Goal: Obtain resource: Download file/media

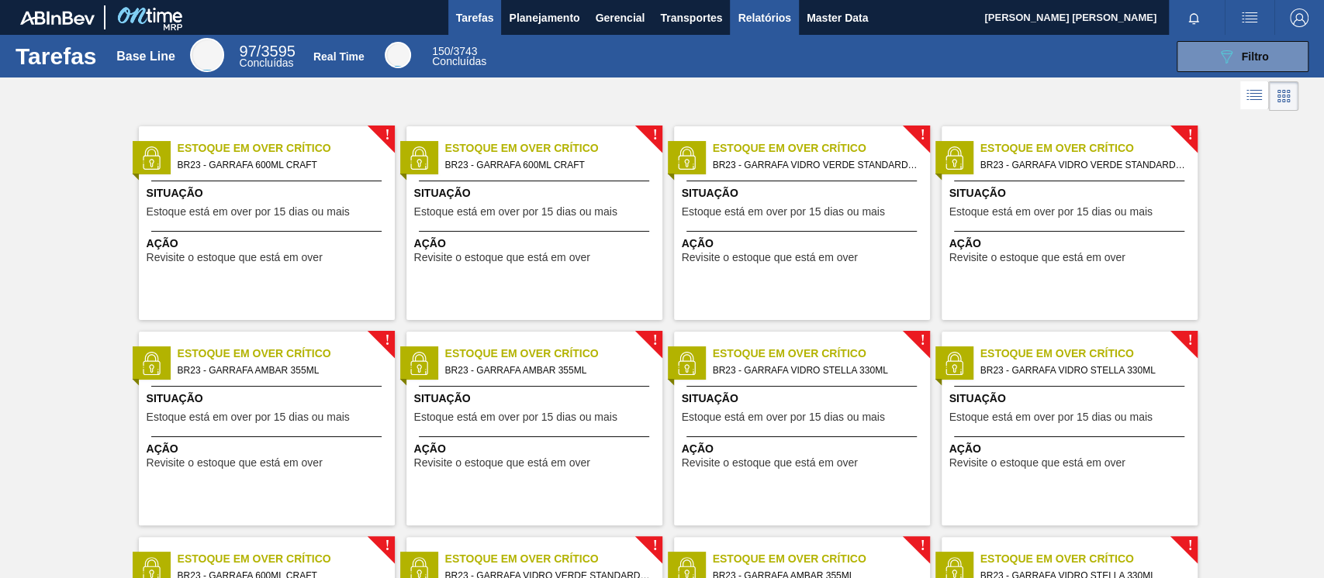
click at [761, 12] on span "Relatórios" at bounding box center [763, 18] width 53 height 19
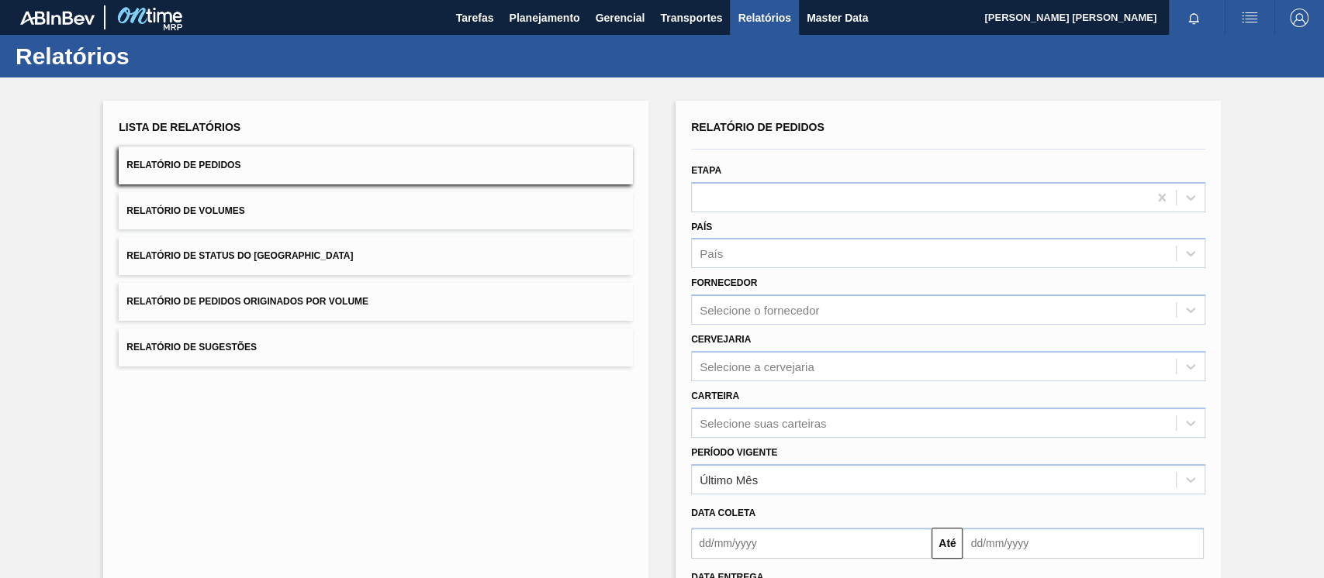
click at [254, 311] on button "Relatório de Pedidos Originados por Volume" at bounding box center [376, 302] width 514 height 38
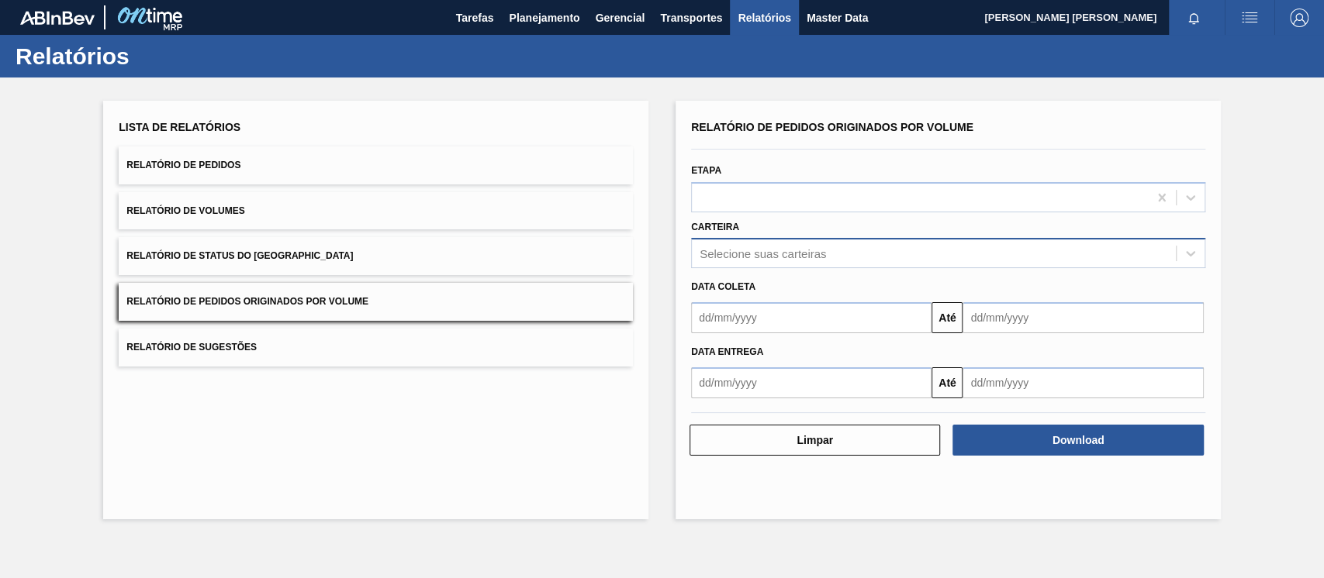
click at [792, 244] on div "Selecione suas carteiras" at bounding box center [934, 254] width 484 height 22
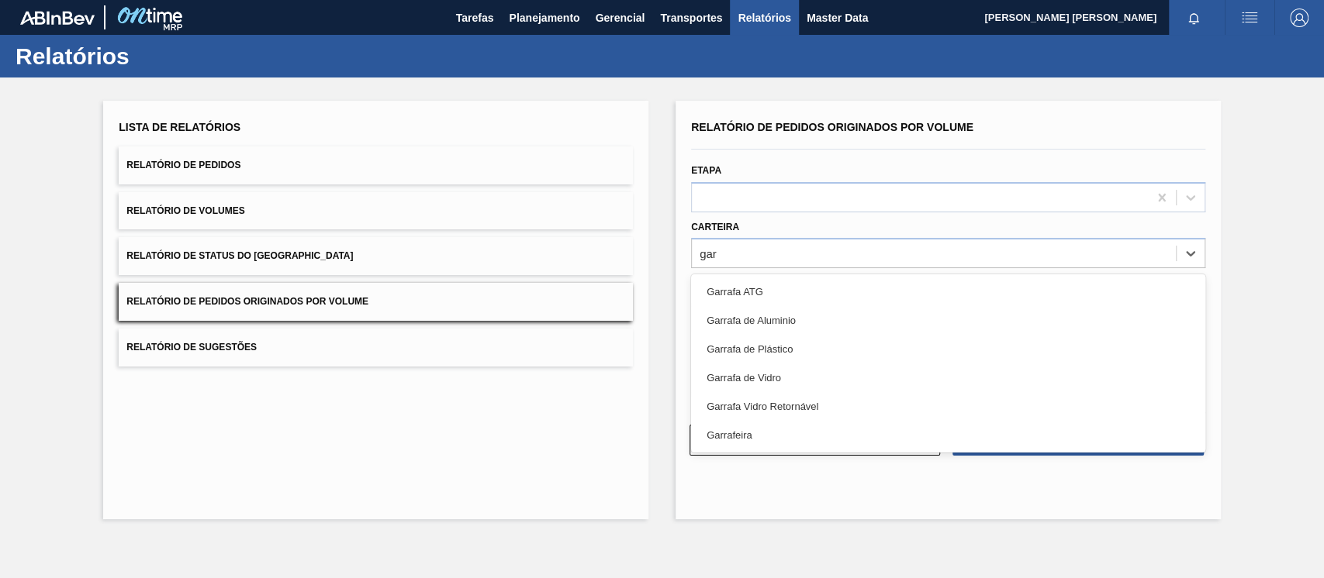
type input "garr"
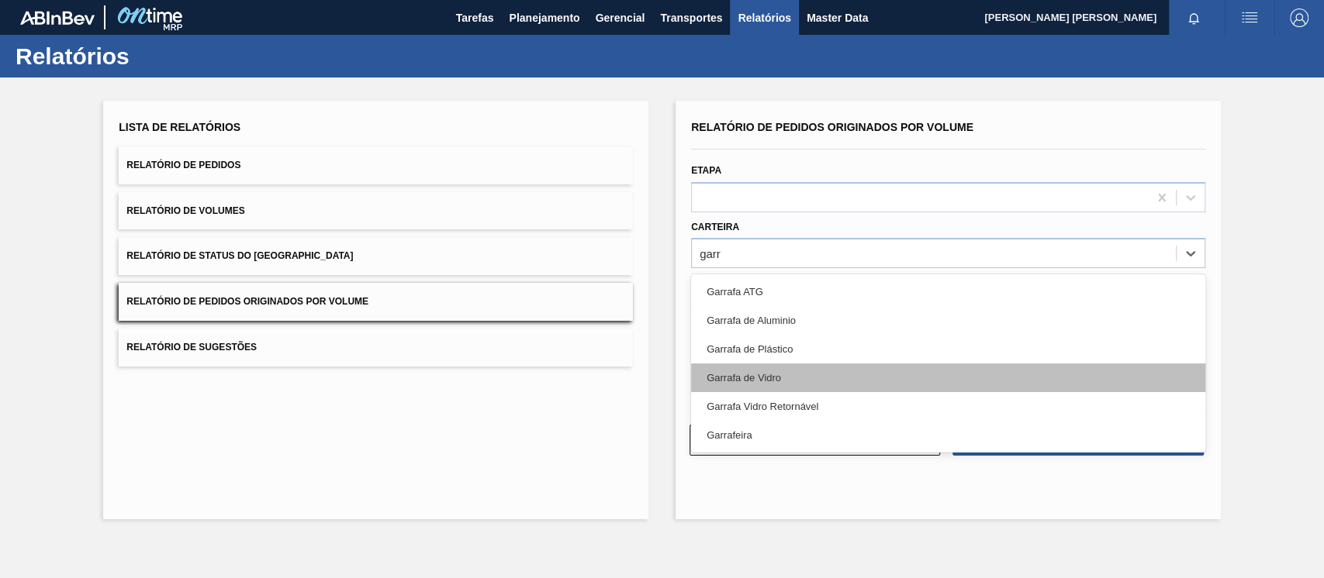
click at [763, 382] on div "Garrafa de Vidro" at bounding box center [948, 378] width 514 height 29
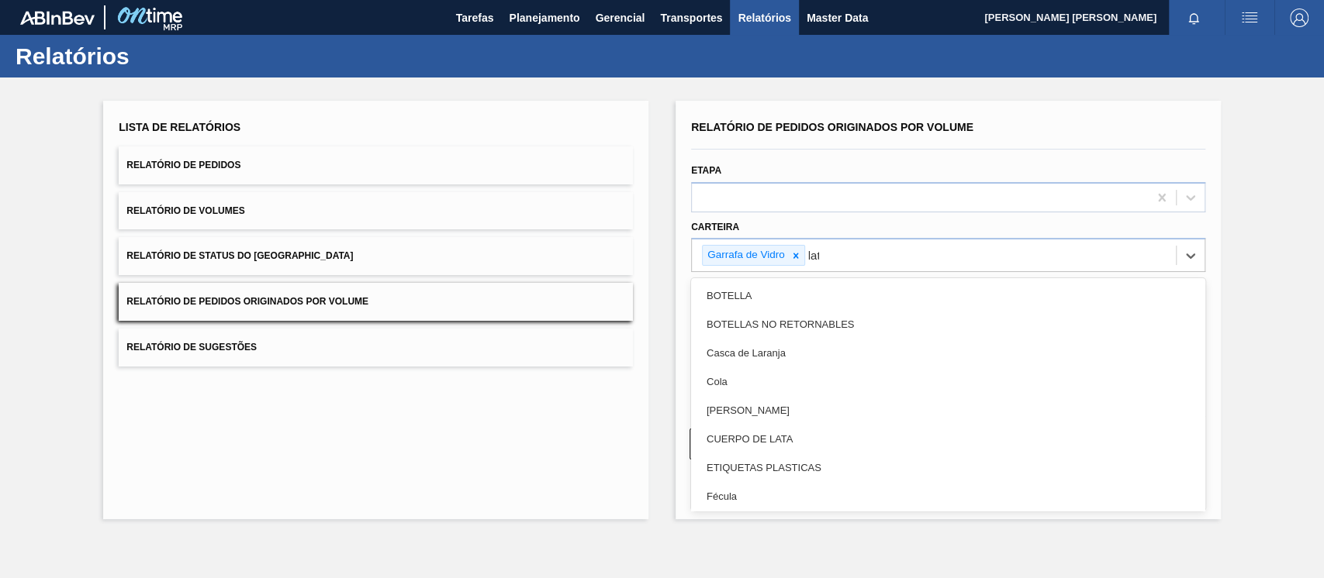
type input "lata"
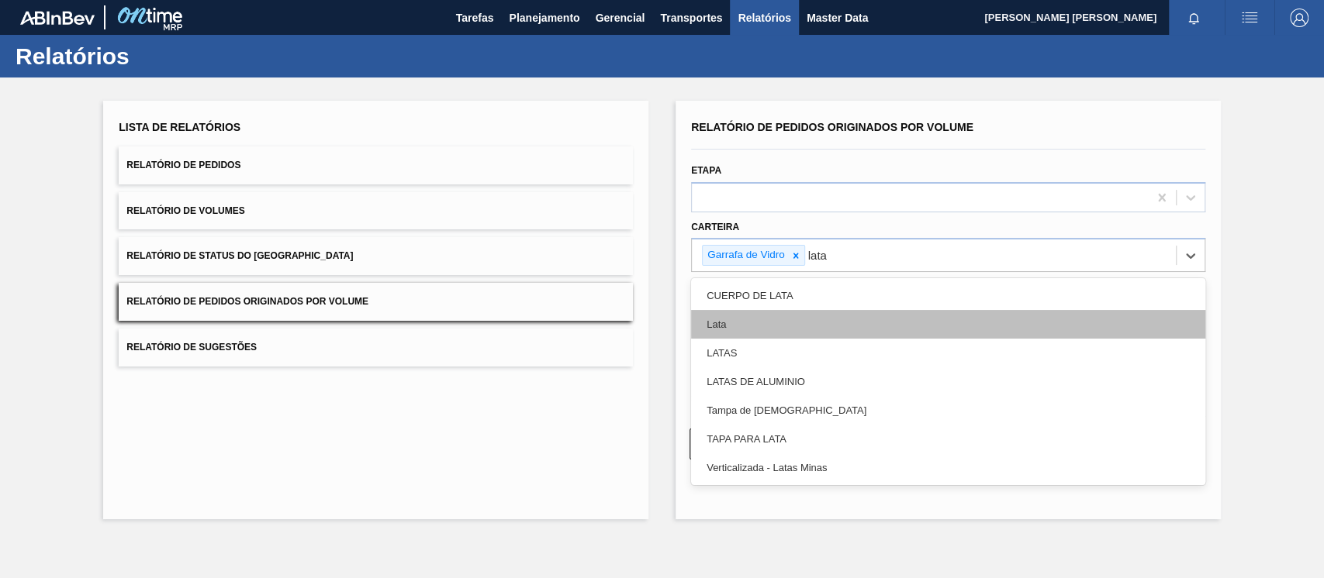
click at [714, 323] on div "Lata" at bounding box center [948, 324] width 514 height 29
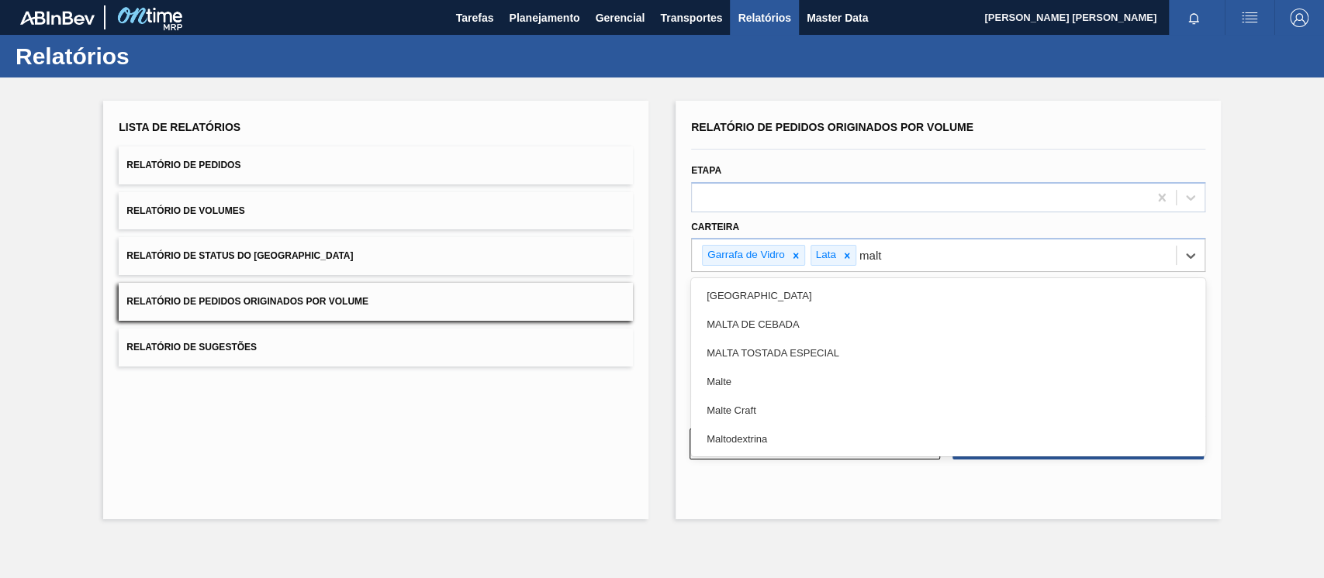
type input "malte"
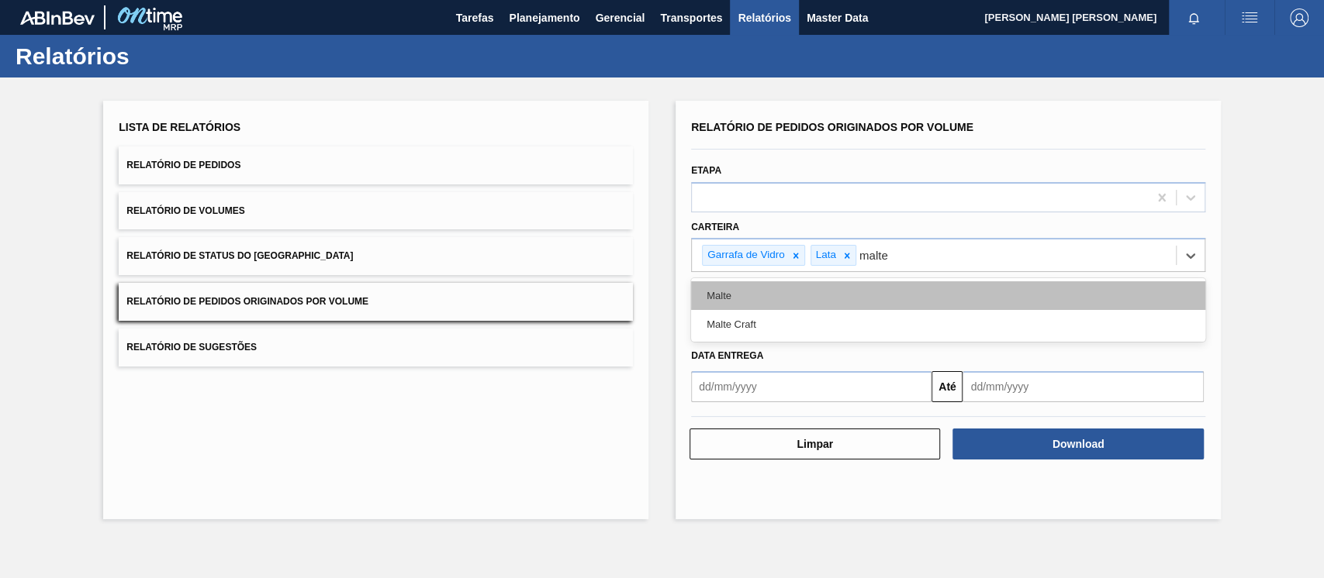
click at [724, 295] on div "Malte" at bounding box center [948, 295] width 514 height 29
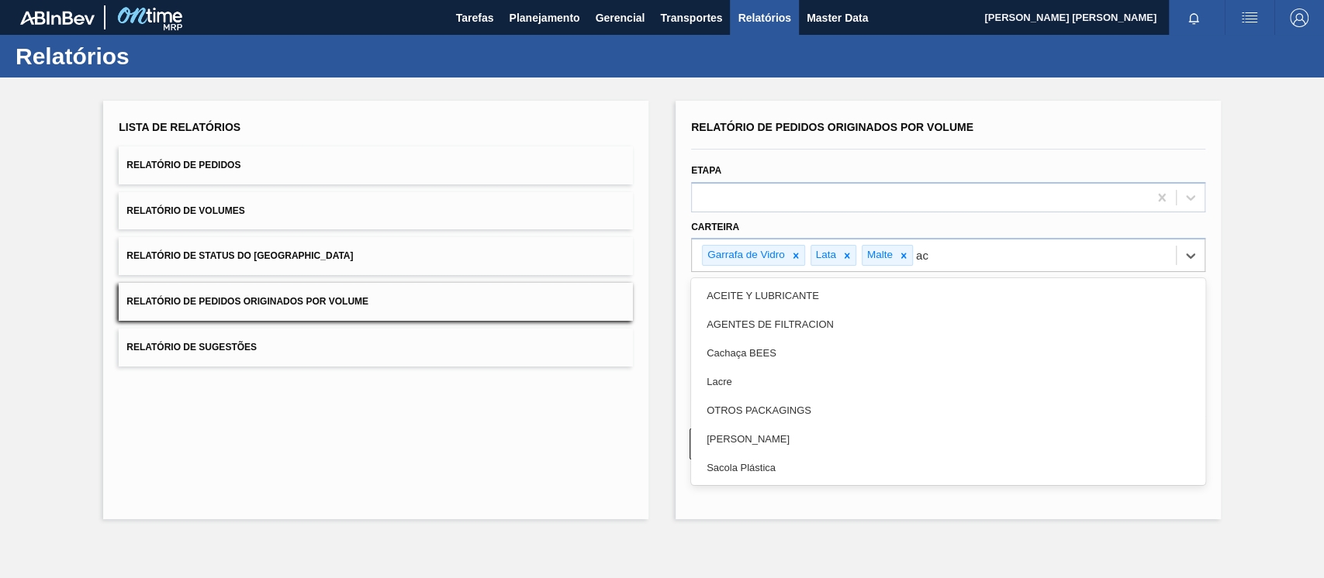
type input "ac"
type input "aç"
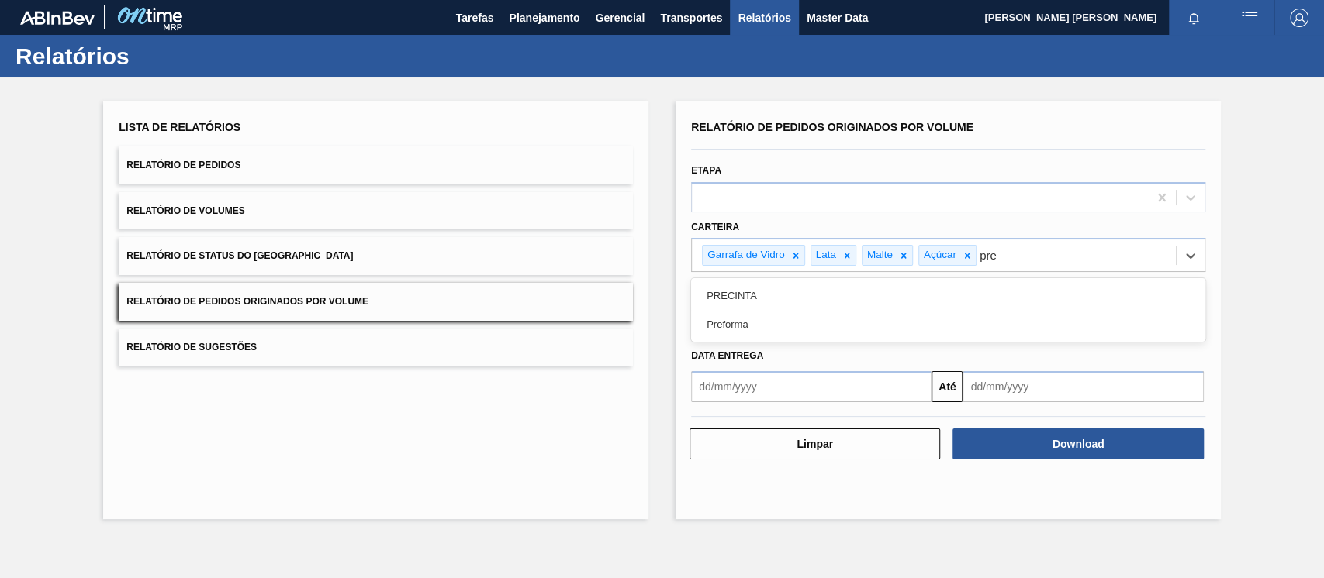
type input "pref"
type input "a"
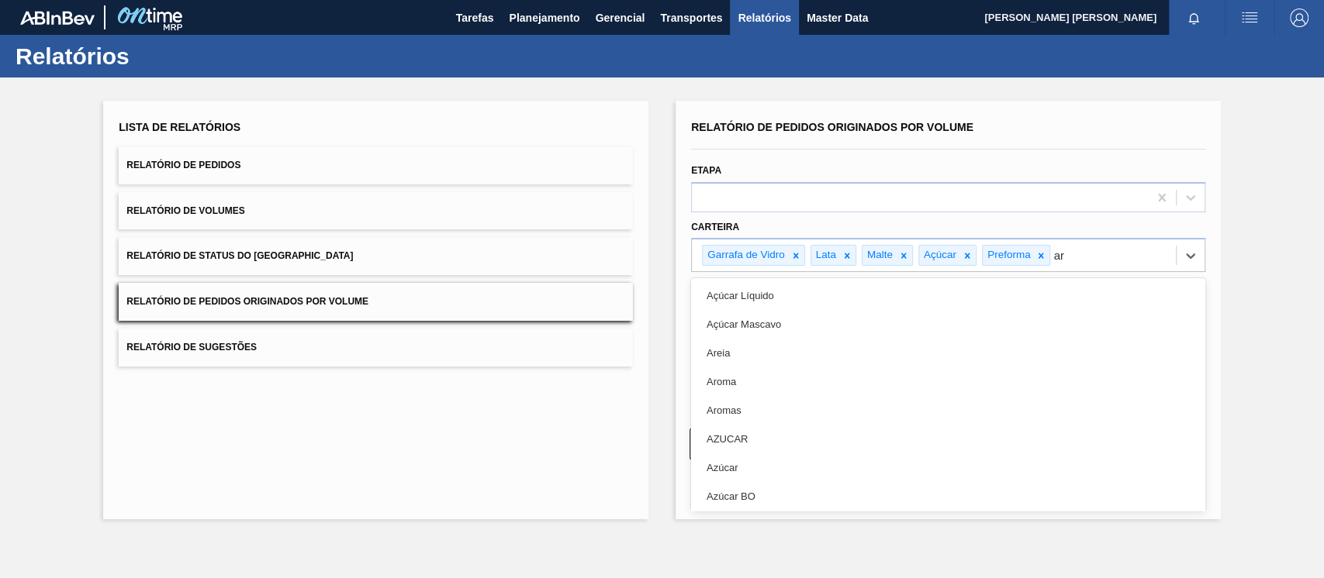
type input "a"
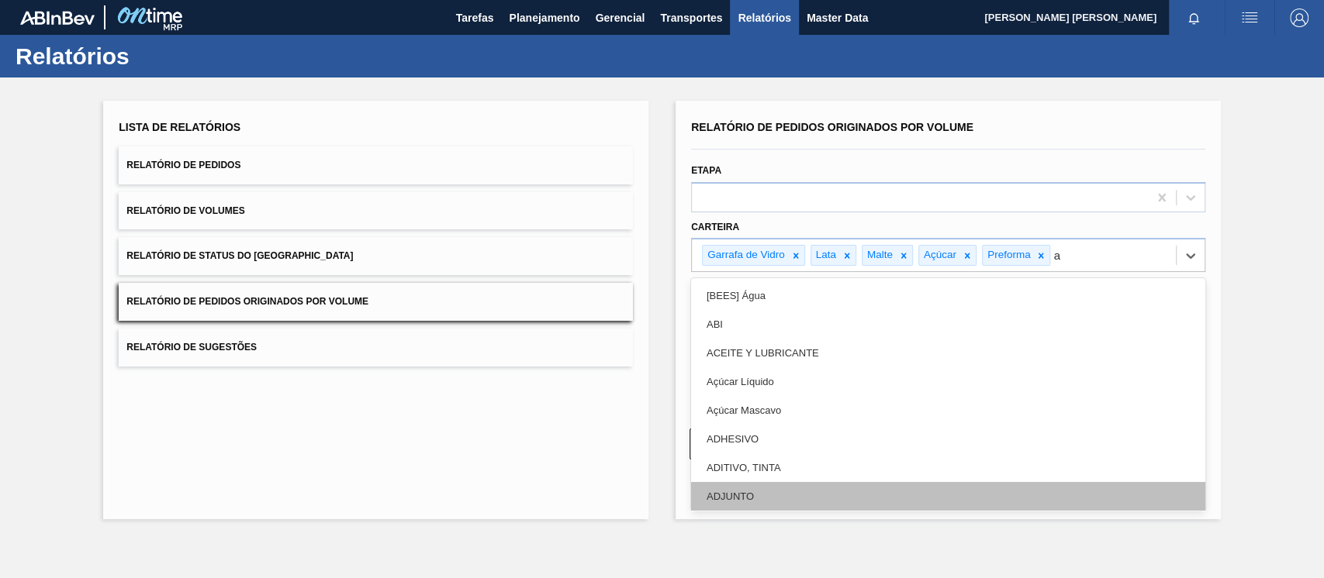
click at [751, 497] on div "ADJUNTO" at bounding box center [948, 496] width 514 height 29
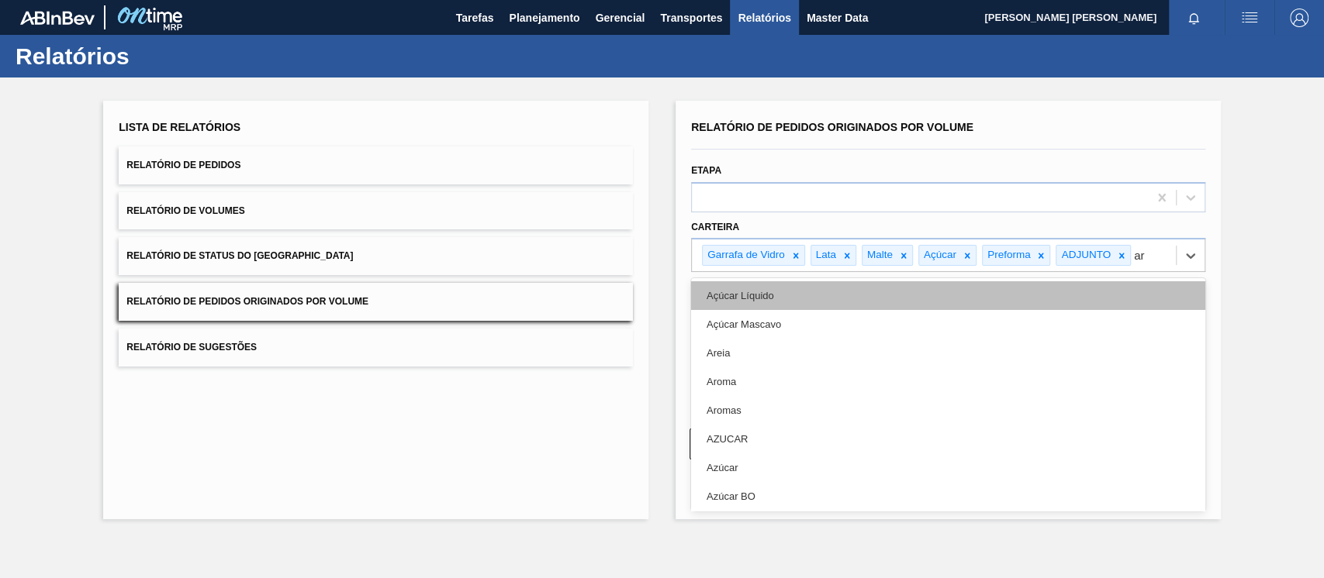
type input "a"
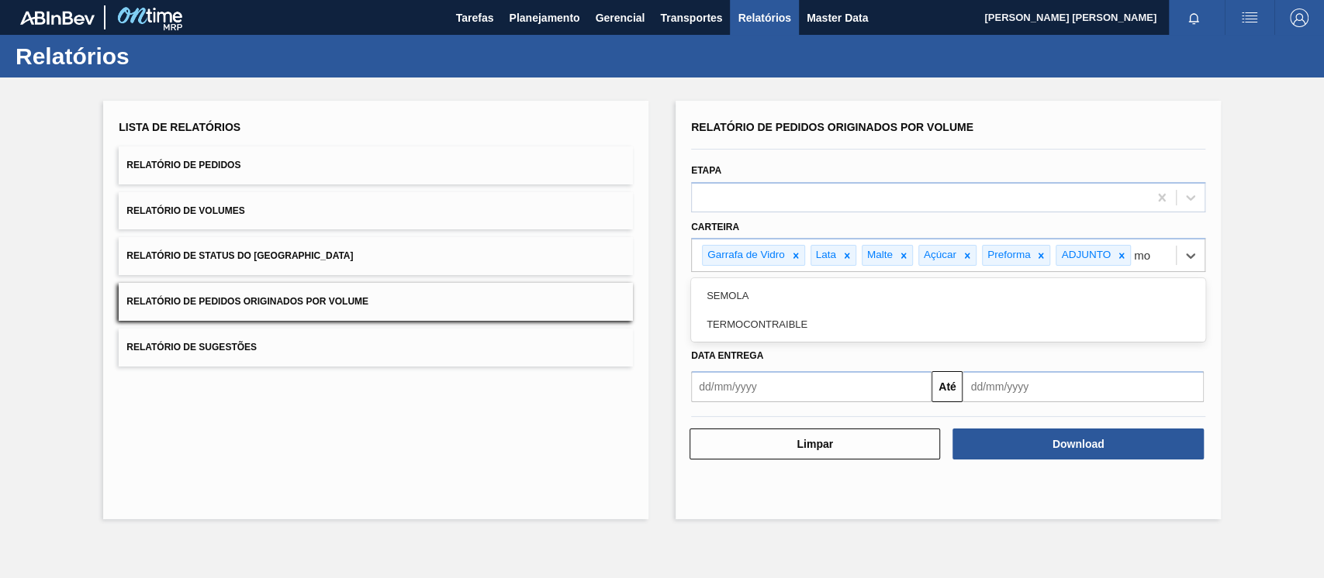
type input "m"
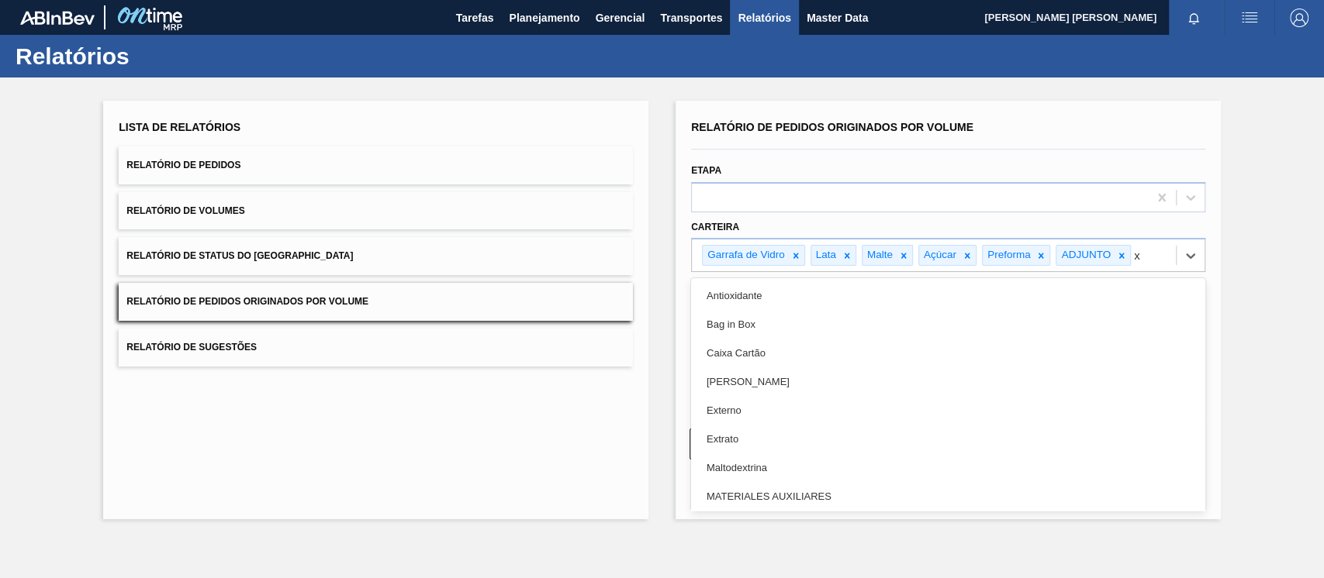
type input "xa"
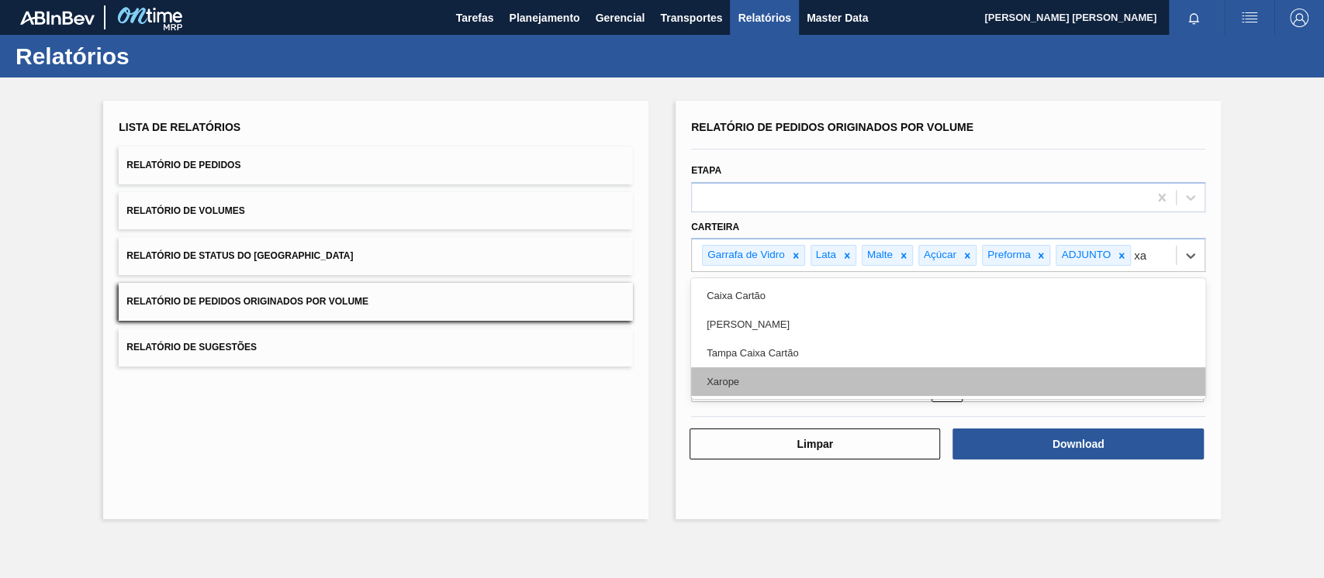
click at [754, 379] on div "Xarope" at bounding box center [948, 382] width 514 height 29
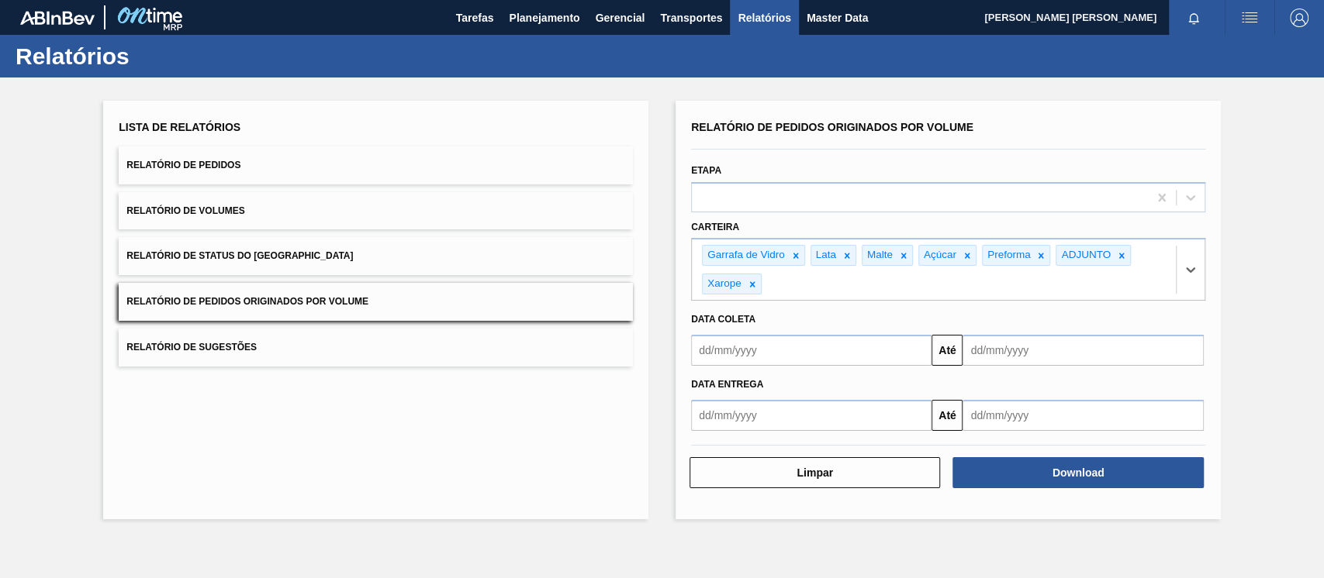
click at [809, 343] on input "text" at bounding box center [811, 350] width 240 height 31
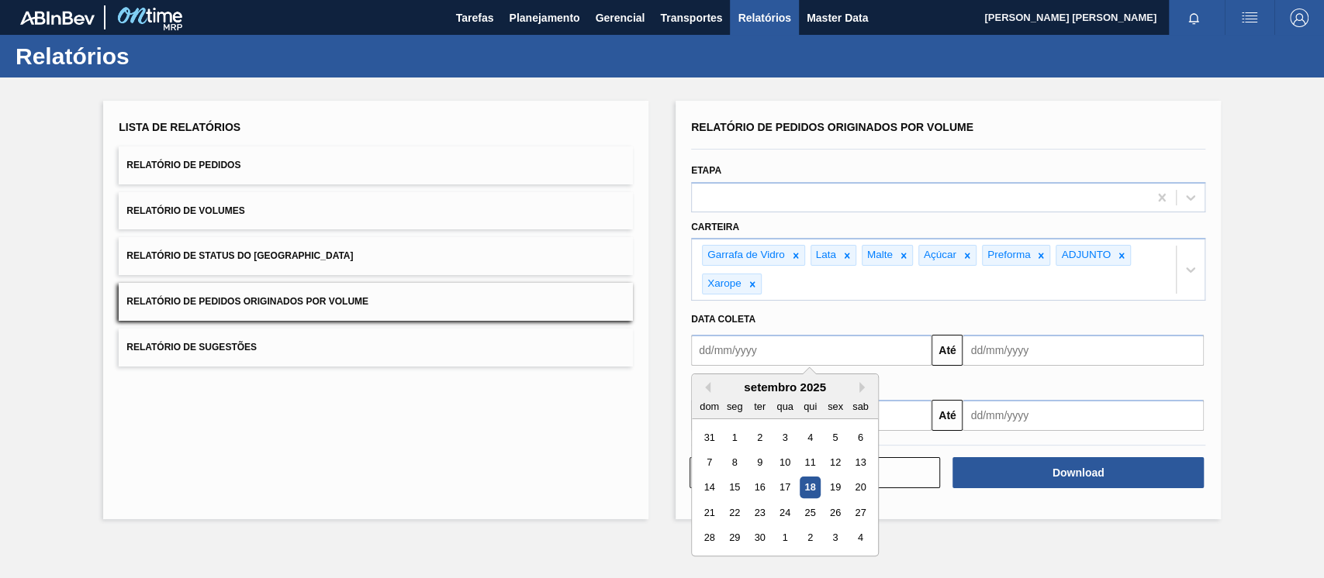
click at [711, 388] on div "setembro 2025" at bounding box center [785, 387] width 186 height 13
click at [713, 396] on div "dom" at bounding box center [709, 406] width 21 height 21
click at [706, 385] on button "Previous Month" at bounding box center [704, 387] width 11 height 11
click at [827, 440] on div "1" at bounding box center [834, 436] width 21 height 21
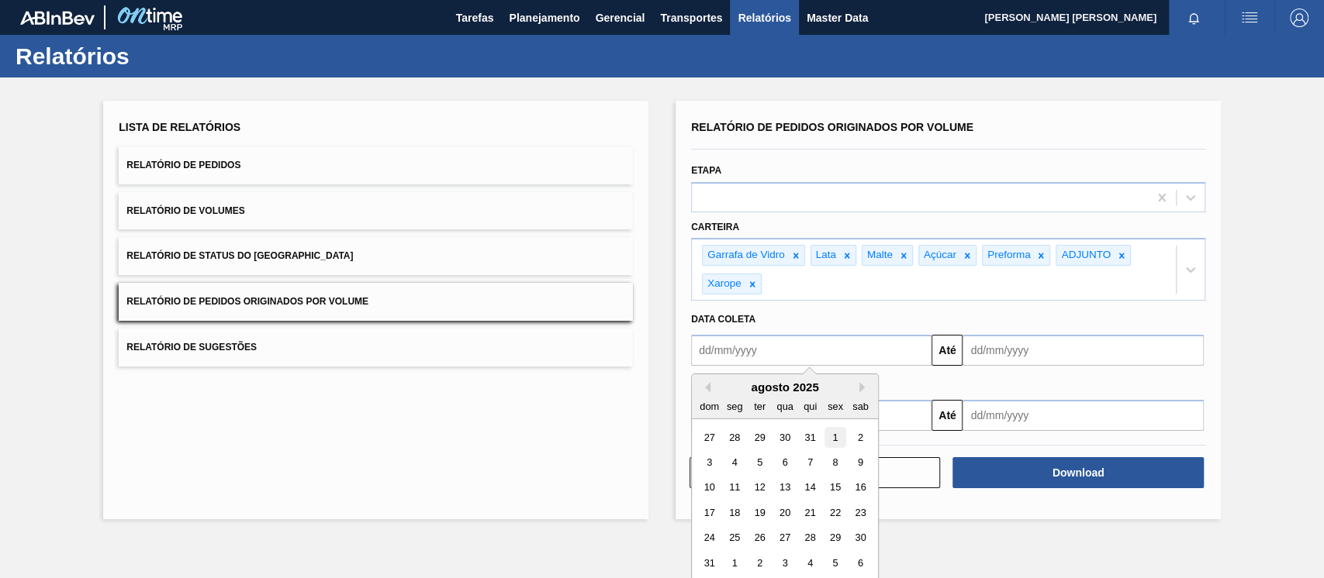
type input "[DATE]"
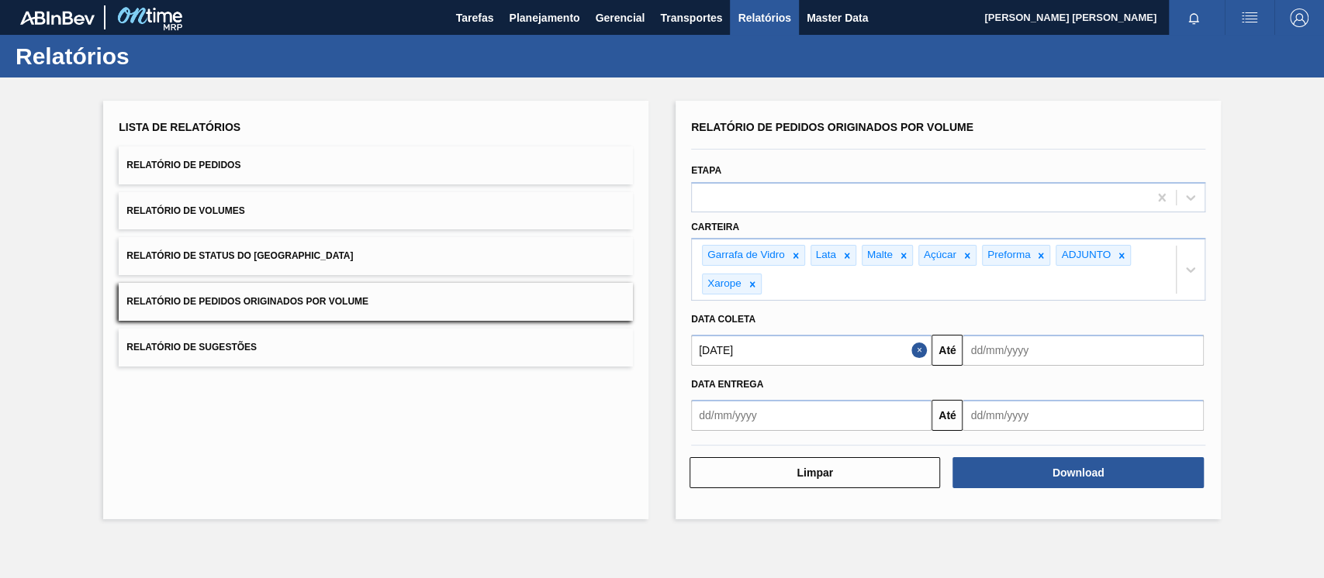
click at [995, 354] on input "text" at bounding box center [1082, 350] width 240 height 31
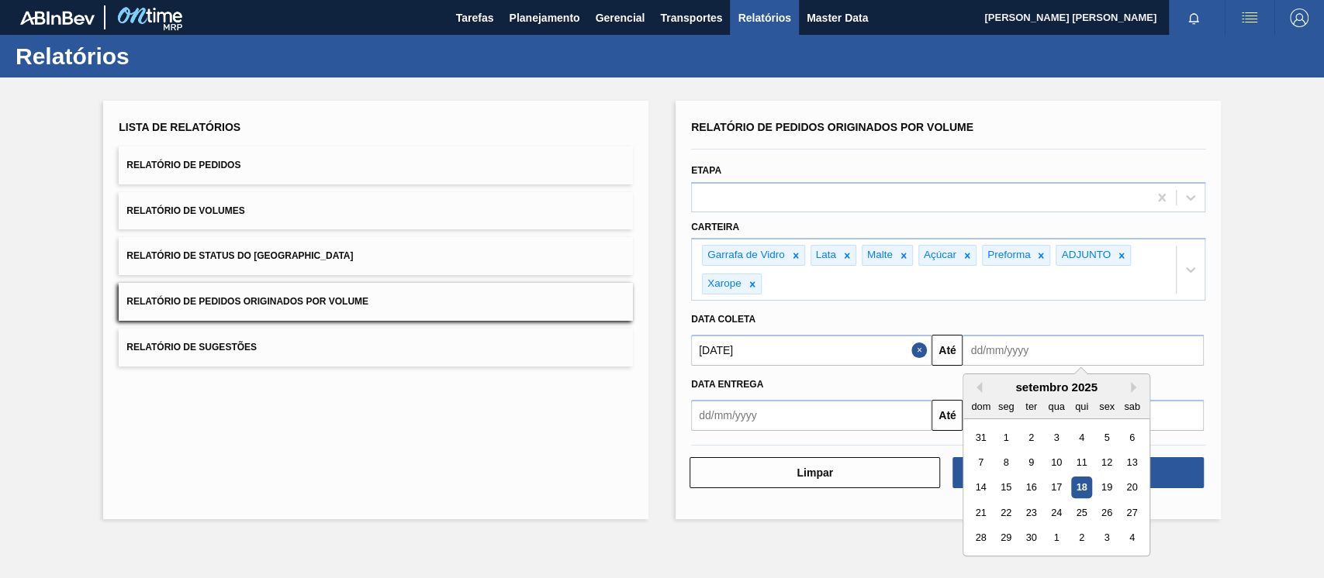
click at [1028, 537] on div "30" at bounding box center [1030, 537] width 21 height 21
type input "[DATE]"
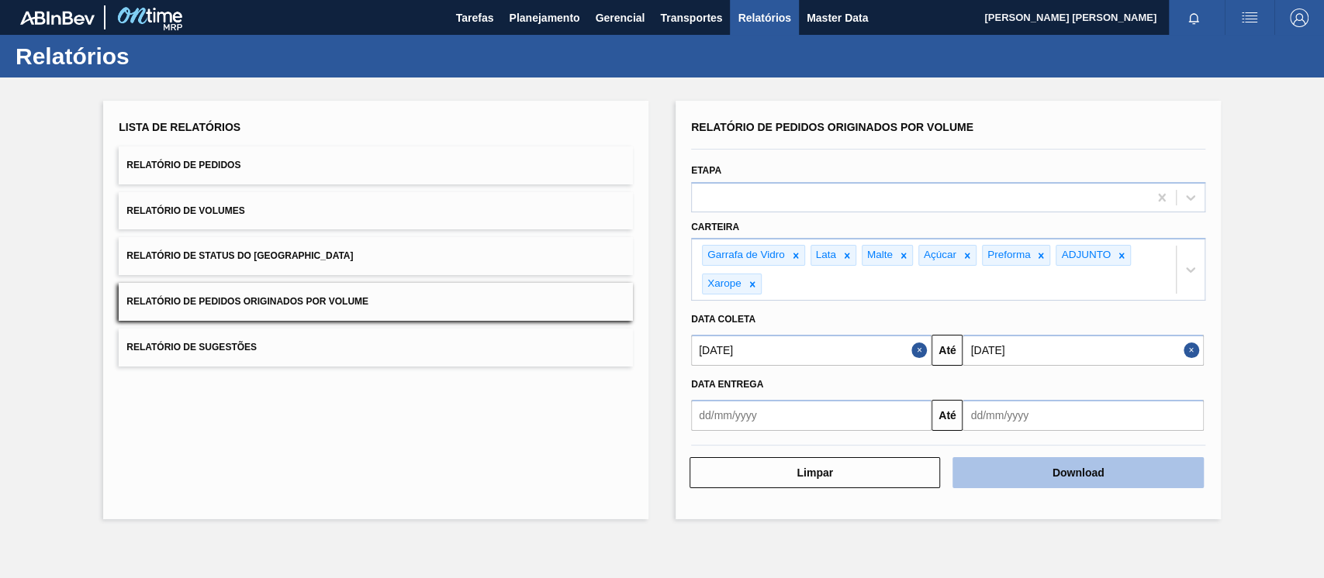
click at [1079, 483] on button "Download" at bounding box center [1077, 473] width 250 height 31
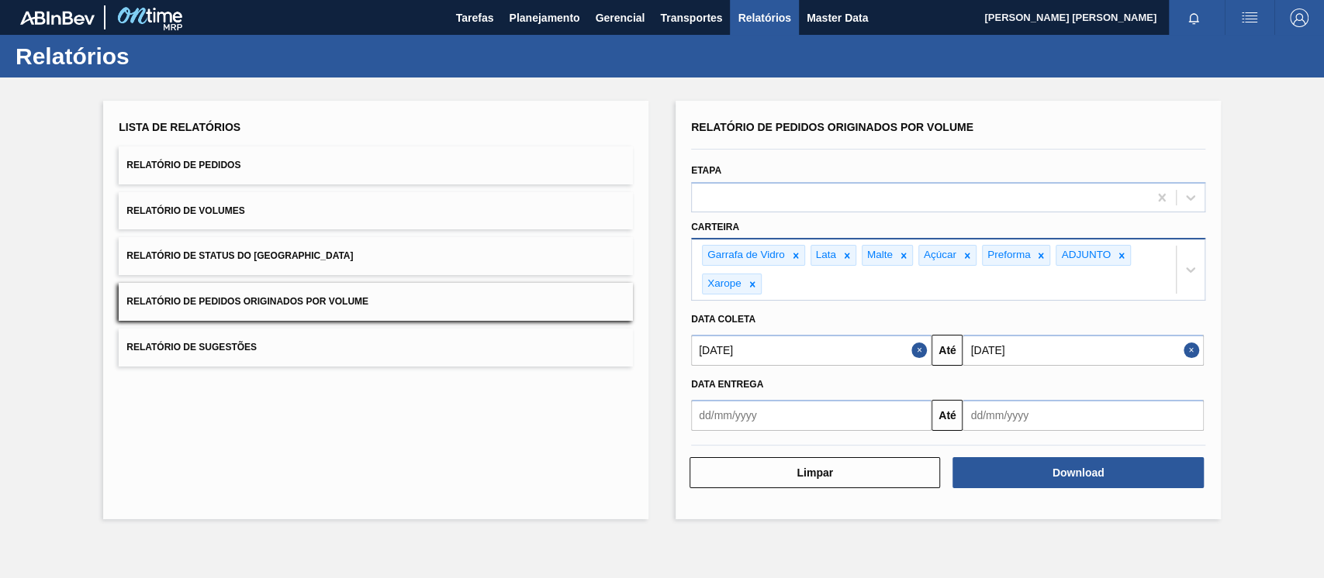
click at [788, 284] on div "Garrafa de Vidro Lata Malte Açúcar Preforma ADJUNTO Xarope" at bounding box center [934, 270] width 484 height 60
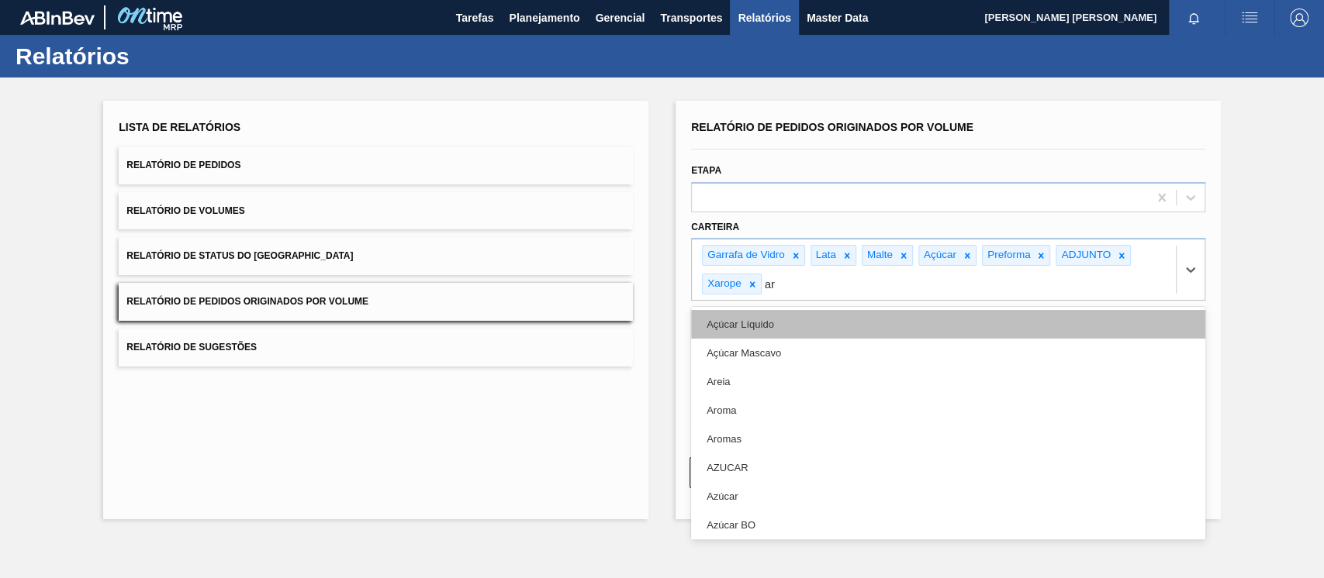
type input "a"
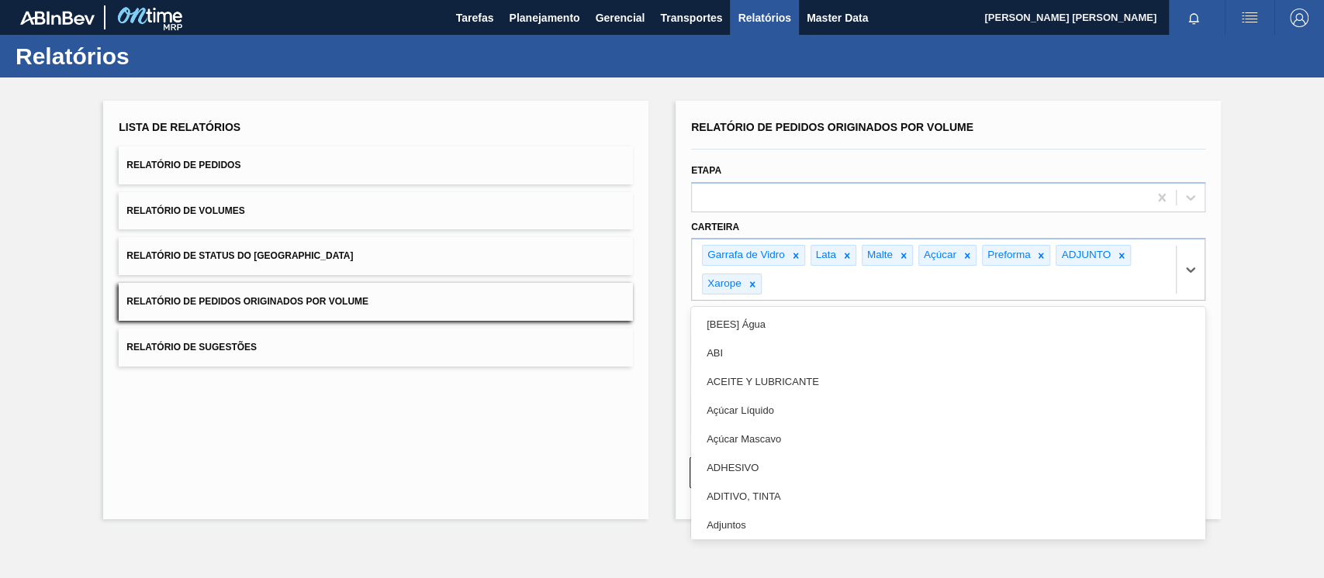
click at [242, 167] on button "Relatório de Pedidos" at bounding box center [376, 166] width 514 height 38
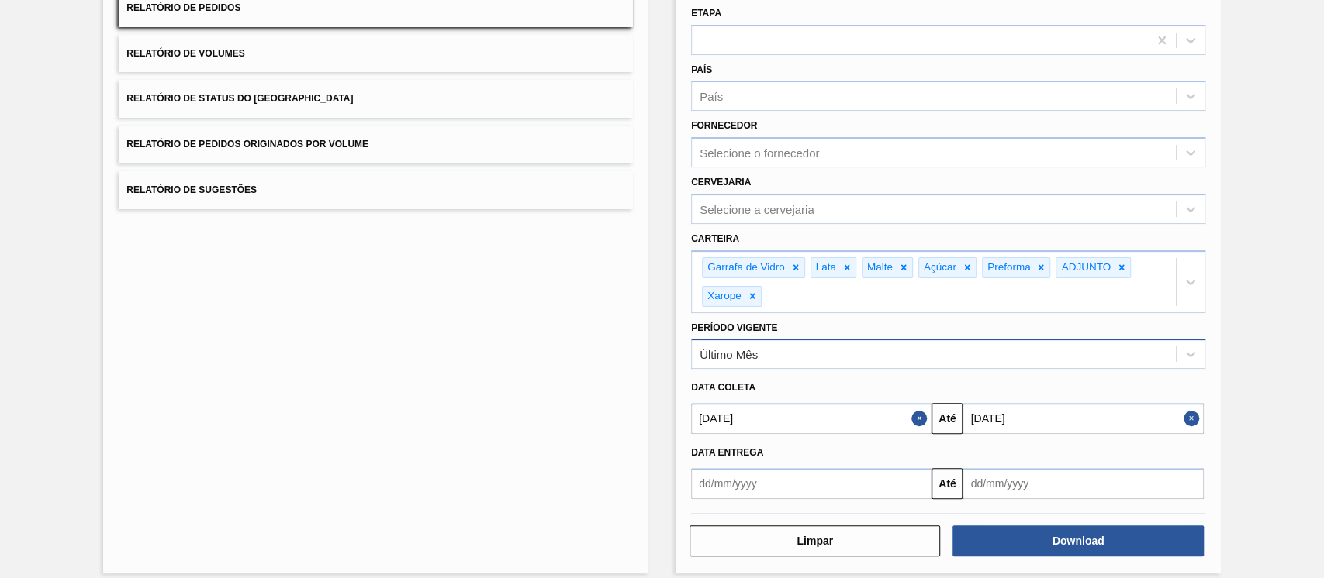
scroll to position [170, 0]
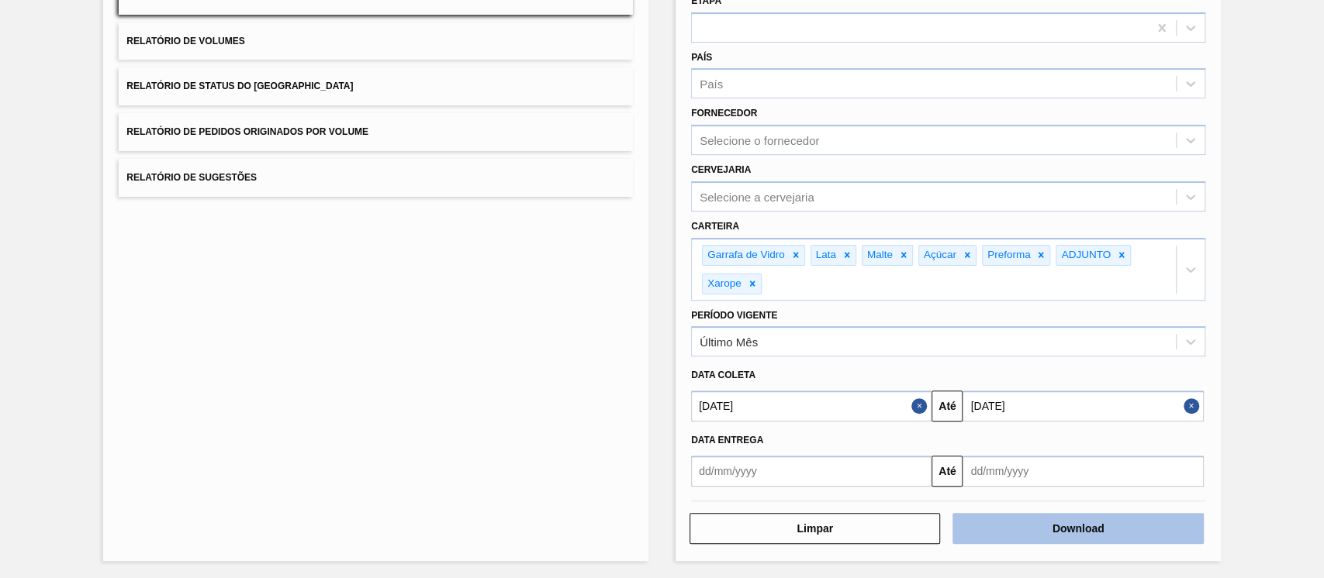
click at [1030, 525] on button "Download" at bounding box center [1077, 528] width 250 height 31
